Goal: Find specific page/section: Find specific page/section

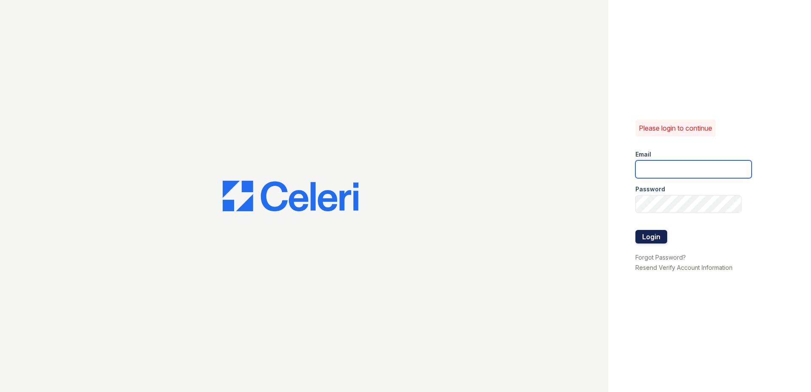
type input "[EMAIL_ADDRESS][DOMAIN_NAME]"
click at [655, 239] on button "Login" at bounding box center [651, 237] width 32 height 14
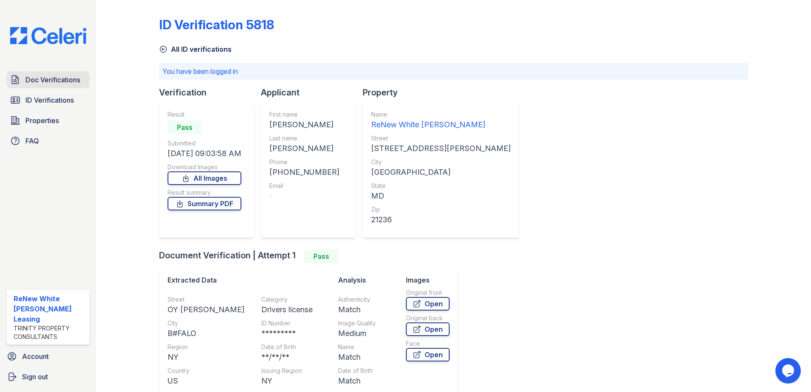
click at [40, 78] on span "Doc Verifications" at bounding box center [52, 80] width 55 height 10
